Goal: Check status: Check status

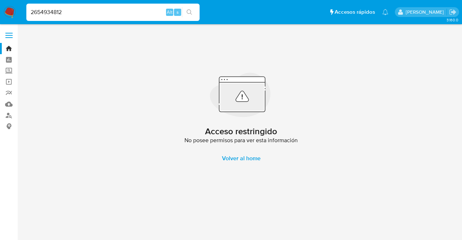
type input "2654934812"
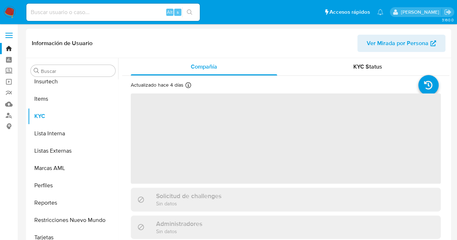
scroll to position [322, 0]
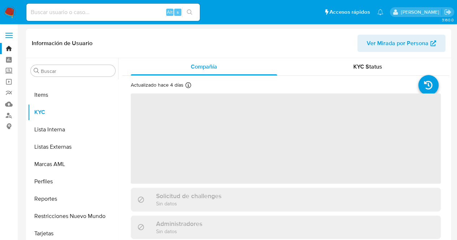
select select "10"
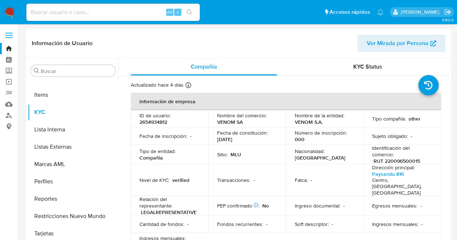
click at [292, 145] on td "Nacionalidad : [DEMOGRAPHIC_DATA]" at bounding box center [324, 154] width 78 height 19
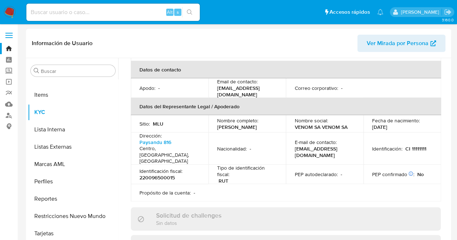
scroll to position [217, 0]
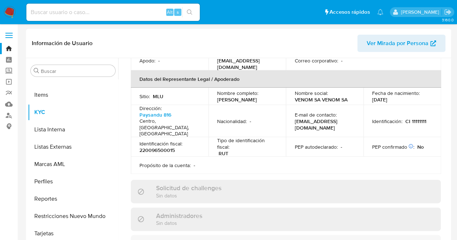
click at [333, 127] on td "E-mail de contacto : [EMAIL_ADDRESS][DOMAIN_NAME]" at bounding box center [324, 121] width 78 height 32
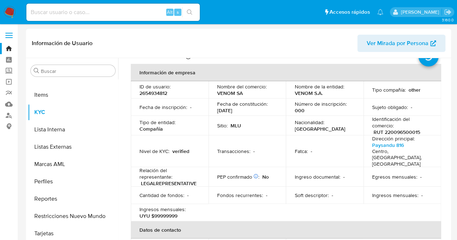
scroll to position [14, 0]
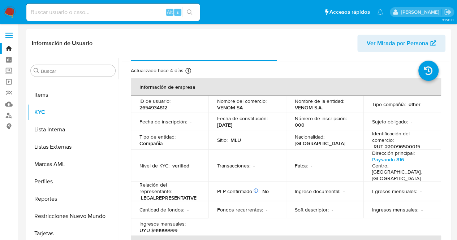
click at [400, 150] on p "Dirección principal :" at bounding box center [393, 153] width 43 height 6
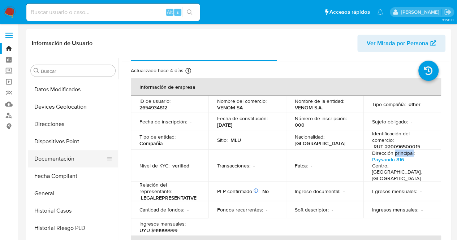
scroll to position [103, 0]
click at [71, 158] on button "Documentación" at bounding box center [70, 157] width 84 height 17
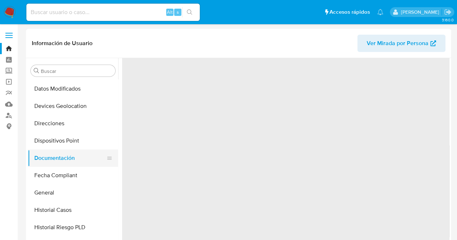
scroll to position [0, 0]
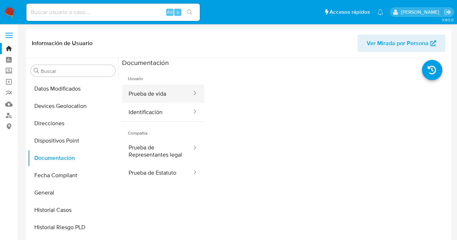
click at [160, 90] on button "Prueba de vida" at bounding box center [157, 93] width 70 height 18
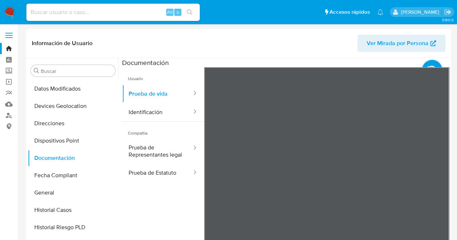
click at [173, 127] on span "Compañía" at bounding box center [163, 130] width 82 height 17
click at [165, 109] on button "Identificación" at bounding box center [157, 112] width 70 height 18
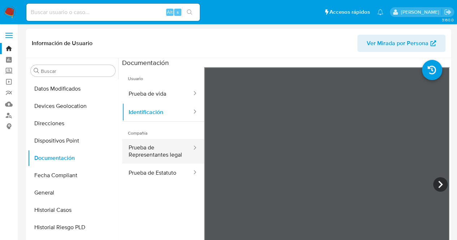
click at [165, 150] on button "Prueba de Representantes legal" at bounding box center [157, 151] width 70 height 25
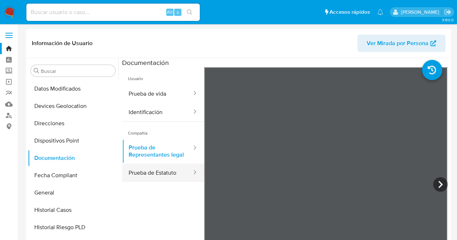
click at [175, 182] on button "Prueba de Estatuto" at bounding box center [157, 172] width 70 height 18
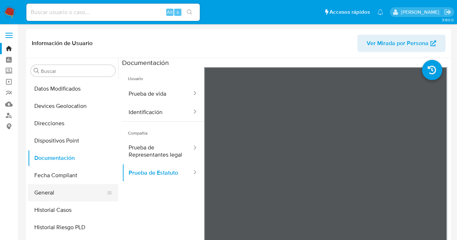
click at [61, 199] on button "General" at bounding box center [70, 192] width 84 height 17
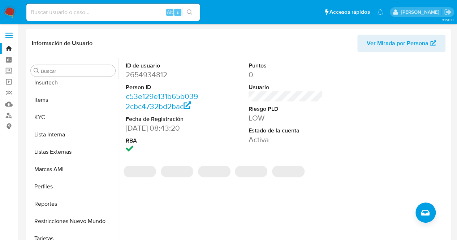
scroll to position [322, 0]
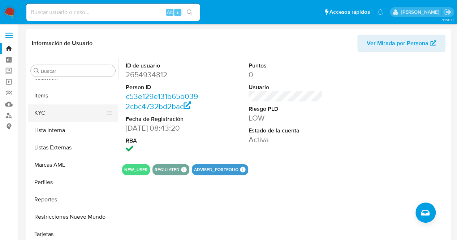
click at [40, 108] on button "KYC" at bounding box center [70, 112] width 84 height 17
